Goal: Task Accomplishment & Management: Complete application form

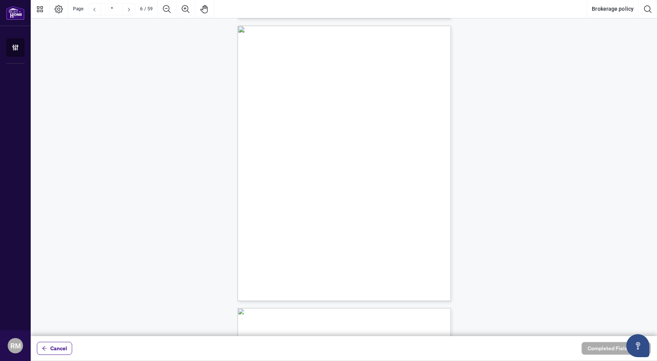
scroll to position [1419, 0]
click at [58, 348] on span "Cancel" at bounding box center [58, 349] width 17 height 12
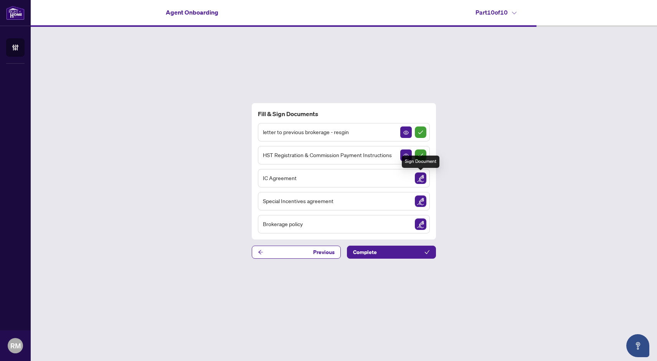
click at [421, 178] on img "Sign Document" at bounding box center [421, 179] width 12 height 12
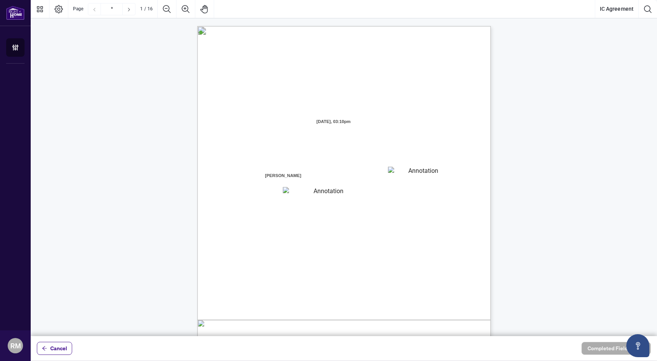
click at [419, 173] on textarea "01K2T6BRAFTA37B7466DXHFVG0" at bounding box center [420, 173] width 64 height 12
type textarea "**********"
click at [343, 195] on textarea "01K2T6BXSHZCQAKZ8JSPY6PFA2" at bounding box center [325, 193] width 85 height 12
type textarea "**********"
click at [351, 237] on span "facilities, and equipment required to conduct a real estate brokerage busines" at bounding box center [318, 233] width 173 height 7
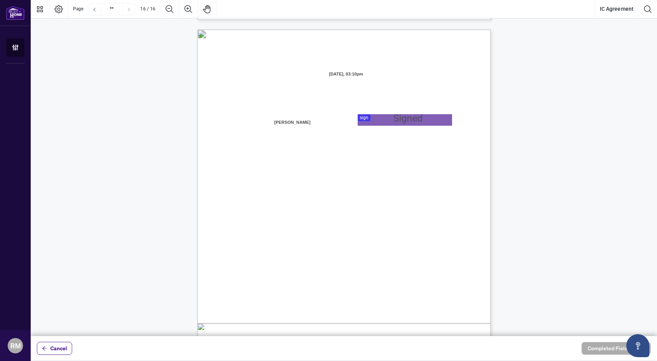
scroll to position [5833, 0]
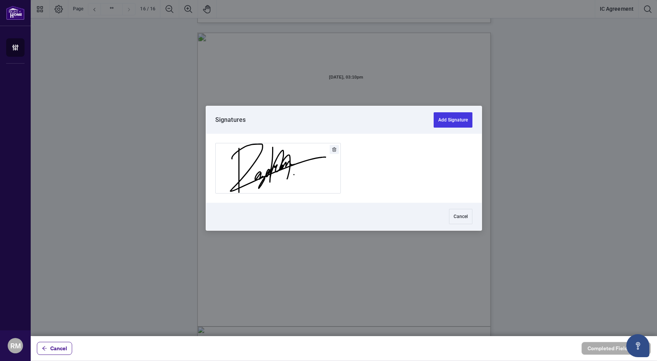
click at [392, 122] on div at bounding box center [344, 168] width 626 height 336
click at [297, 174] on button "Add Signature" at bounding box center [278, 168] width 125 height 50
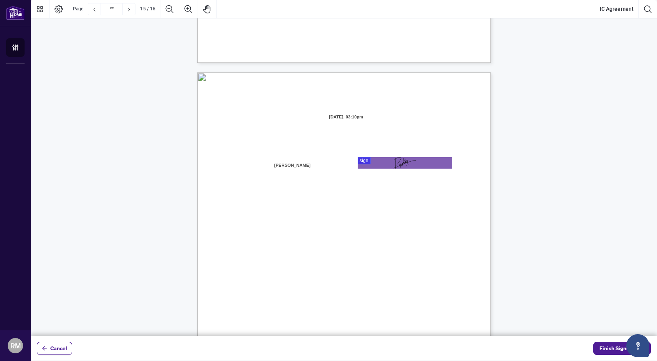
type input "**"
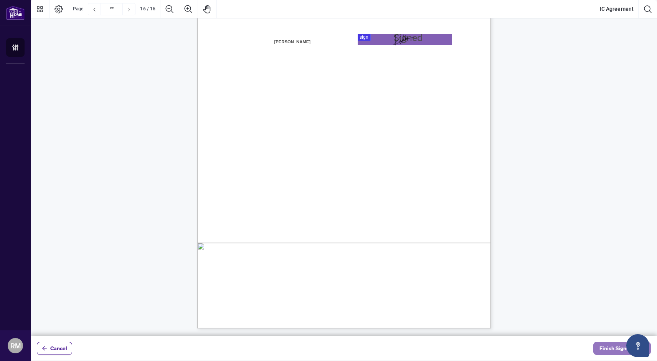
click at [599, 347] on button "Finish Signing" at bounding box center [622, 348] width 58 height 13
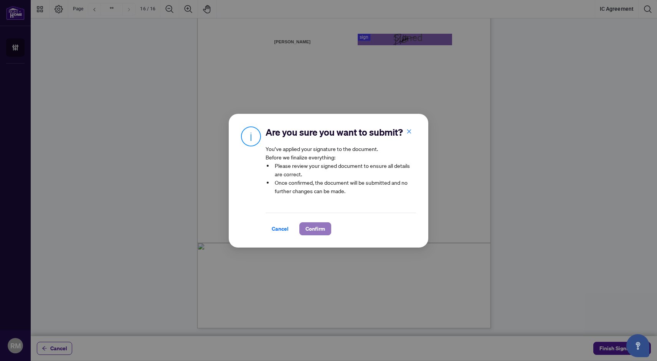
click at [315, 229] on span "Confirm" at bounding box center [315, 229] width 20 height 12
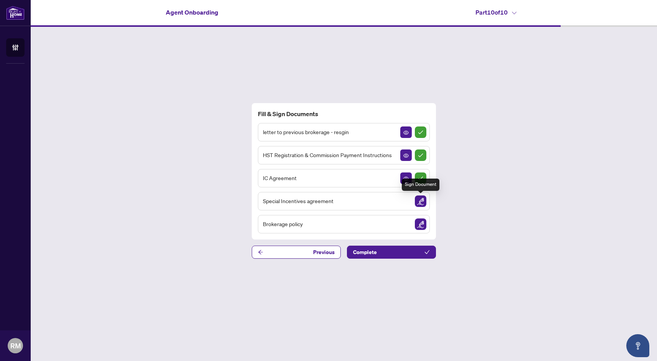
click at [421, 200] on img "Sign Document" at bounding box center [421, 202] width 12 height 12
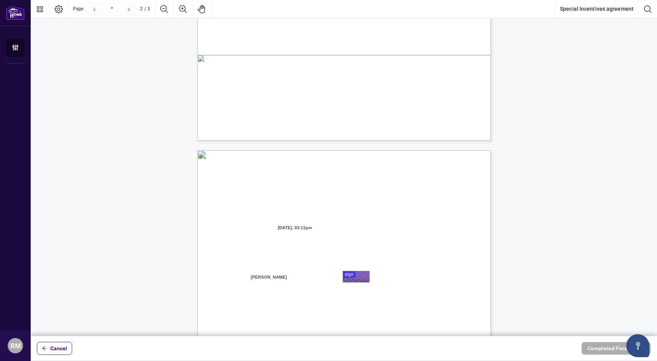
type input "*"
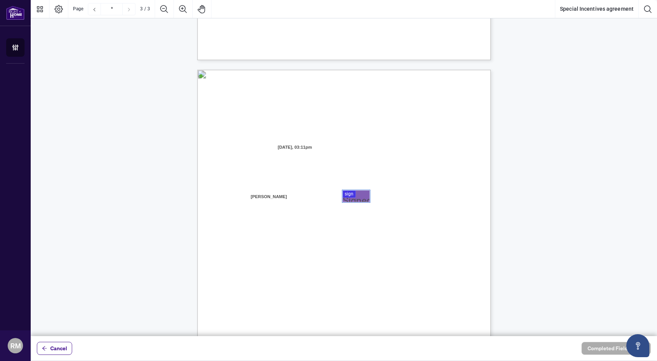
click at [355, 201] on div at bounding box center [344, 168] width 626 height 336
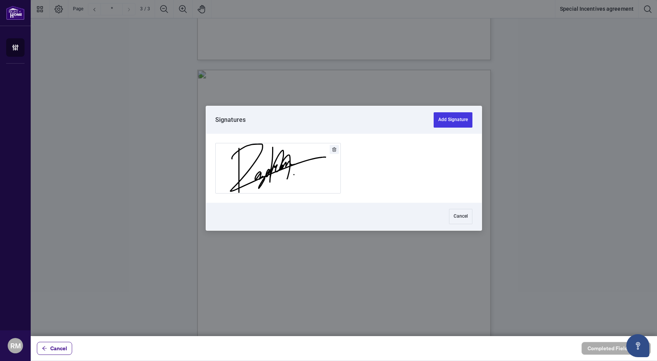
click at [289, 153] on button "Add Signature" at bounding box center [278, 168] width 125 height 50
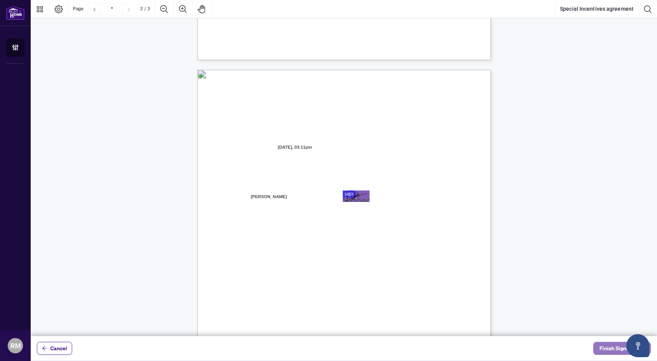
click at [602, 349] on span "Finish Signing" at bounding box center [616, 349] width 35 height 12
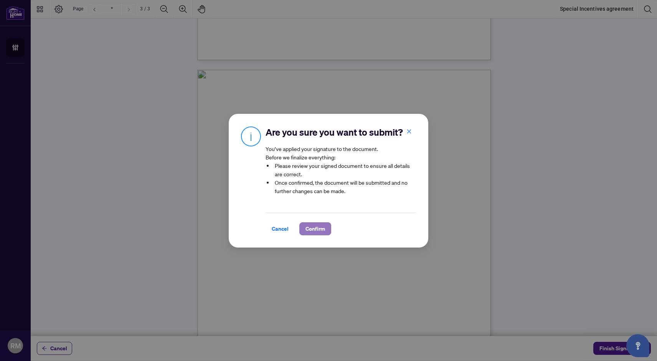
click at [316, 227] on span "Confirm" at bounding box center [315, 229] width 20 height 12
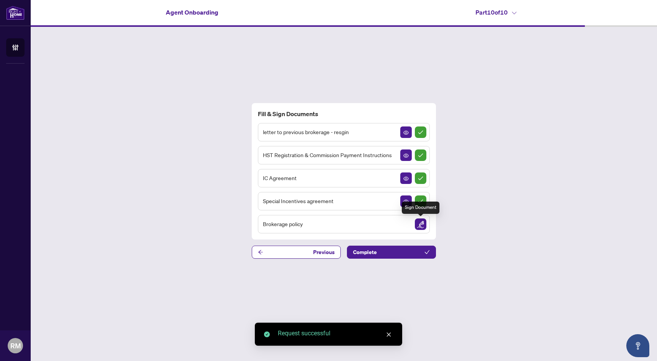
click at [421, 222] on img "Sign Document" at bounding box center [421, 225] width 12 height 12
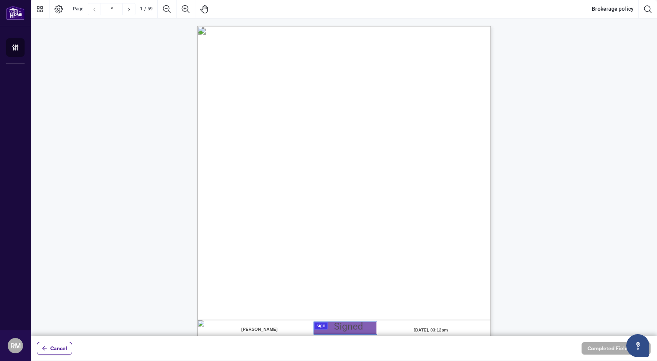
click at [331, 330] on div at bounding box center [344, 168] width 626 height 336
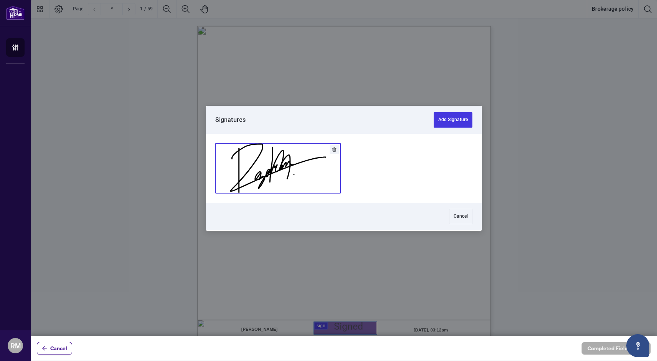
click at [313, 176] on button "Add Signature" at bounding box center [278, 168] width 125 height 50
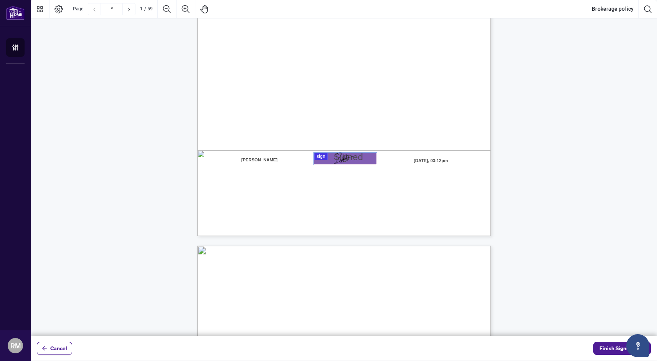
type input "*"
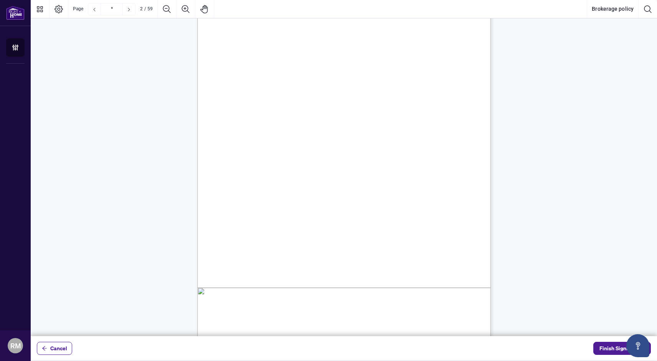
scroll to position [466, 0]
click at [607, 345] on span "Finish Signing" at bounding box center [616, 349] width 35 height 12
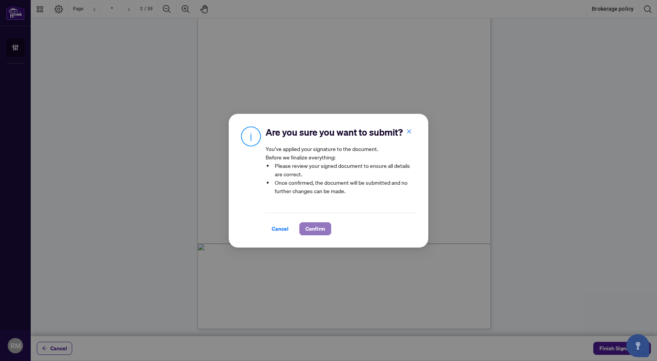
click at [316, 227] on span "Confirm" at bounding box center [315, 229] width 20 height 12
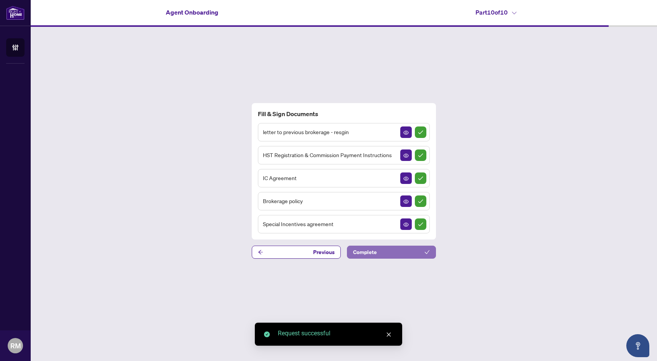
click at [389, 253] on button "Complete" at bounding box center [391, 252] width 89 height 13
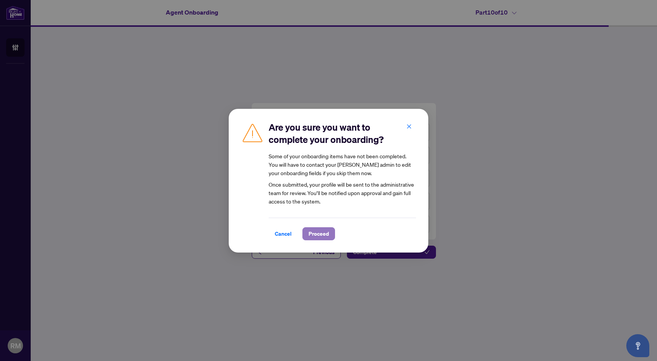
click at [318, 236] on span "Proceed" at bounding box center [318, 234] width 20 height 12
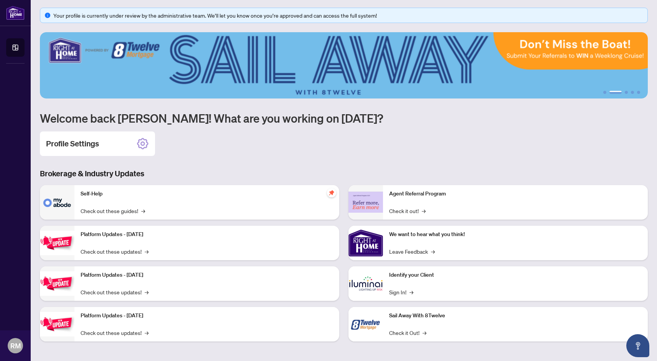
scroll to position [3, 0]
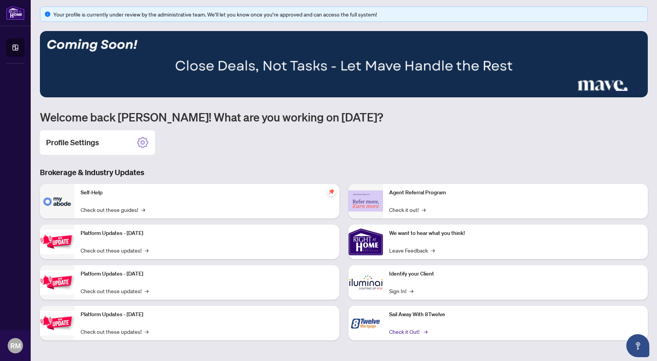
click at [405, 332] on link "Check it Out! →" at bounding box center [407, 332] width 37 height 8
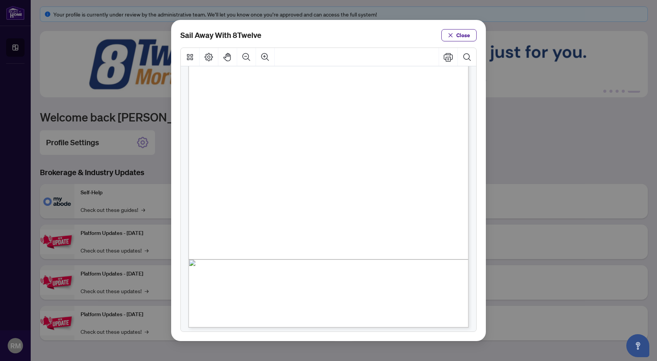
scroll to position [112, 0]
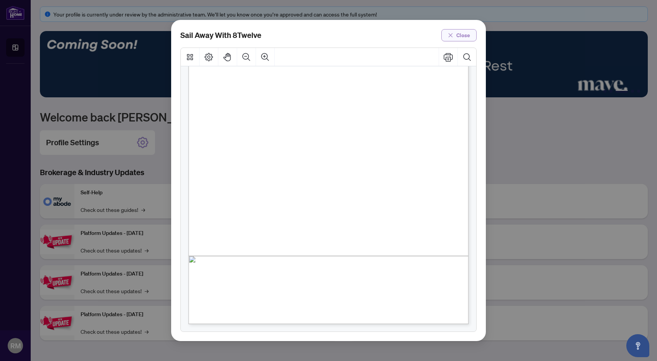
click at [458, 35] on span "Close" at bounding box center [463, 35] width 14 height 12
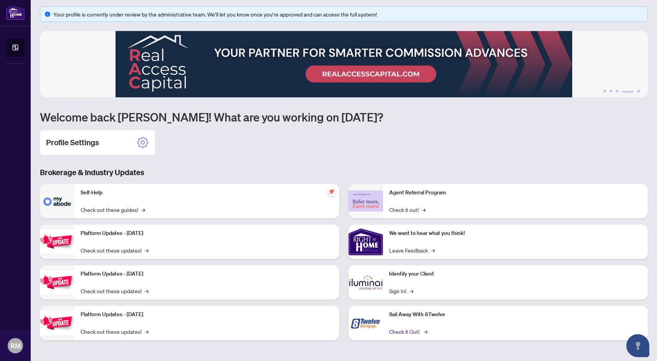
click at [400, 330] on link "Check it Out! →" at bounding box center [407, 332] width 37 height 8
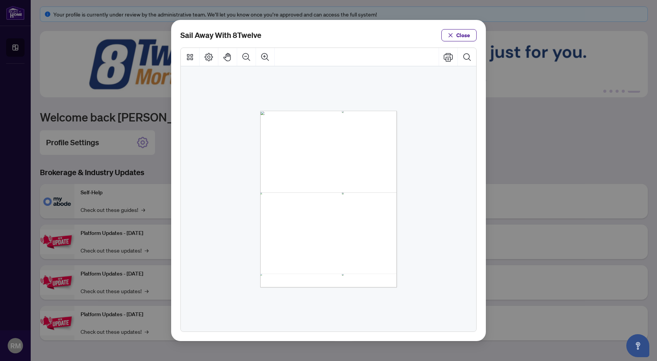
scroll to position [0, 0]
click at [453, 36] on icon "close" at bounding box center [450, 35] width 4 height 4
